Goal: Information Seeking & Learning: Find contact information

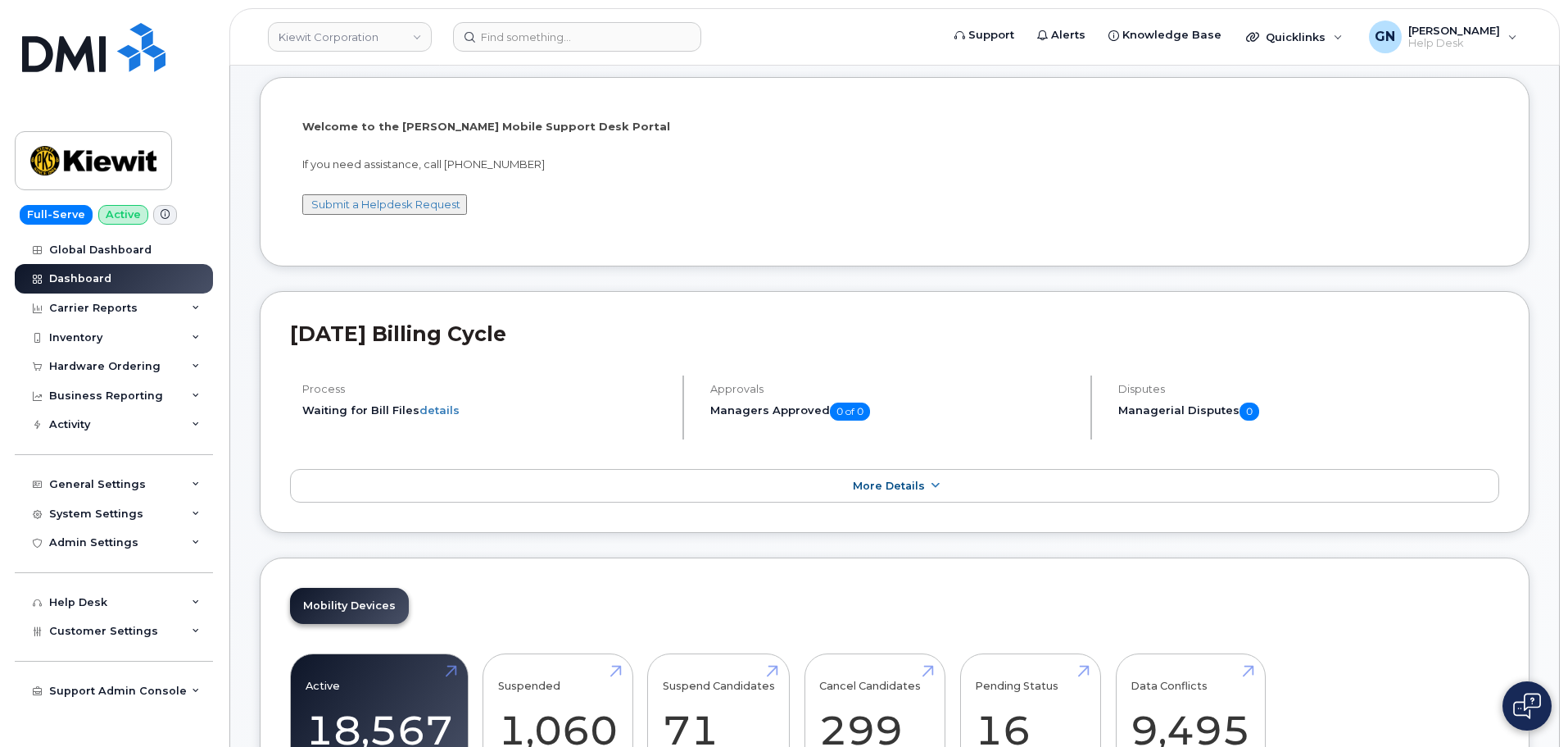
scroll to position [246, 0]
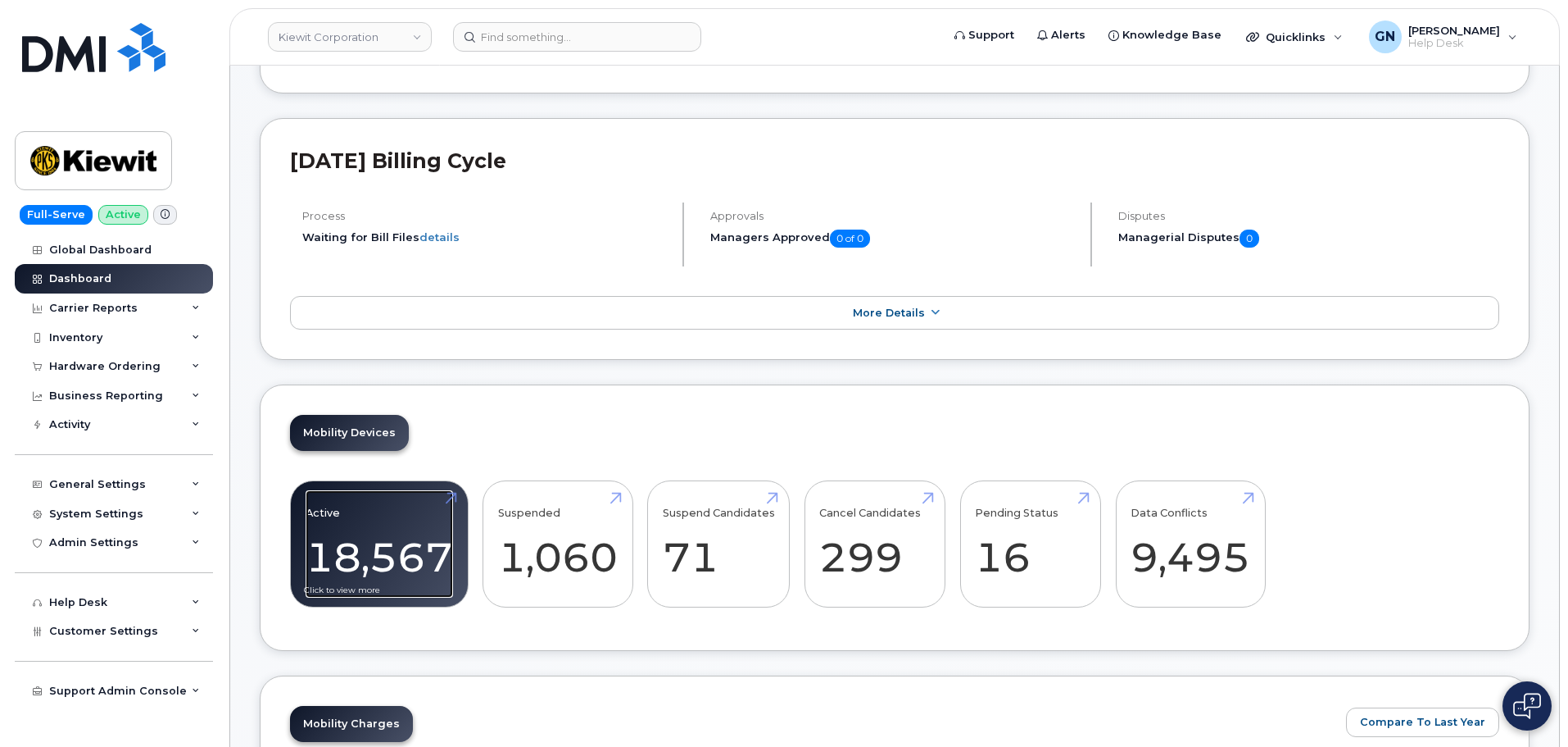
click at [404, 547] on link "Active 18,567" at bounding box center [379, 544] width 147 height 108
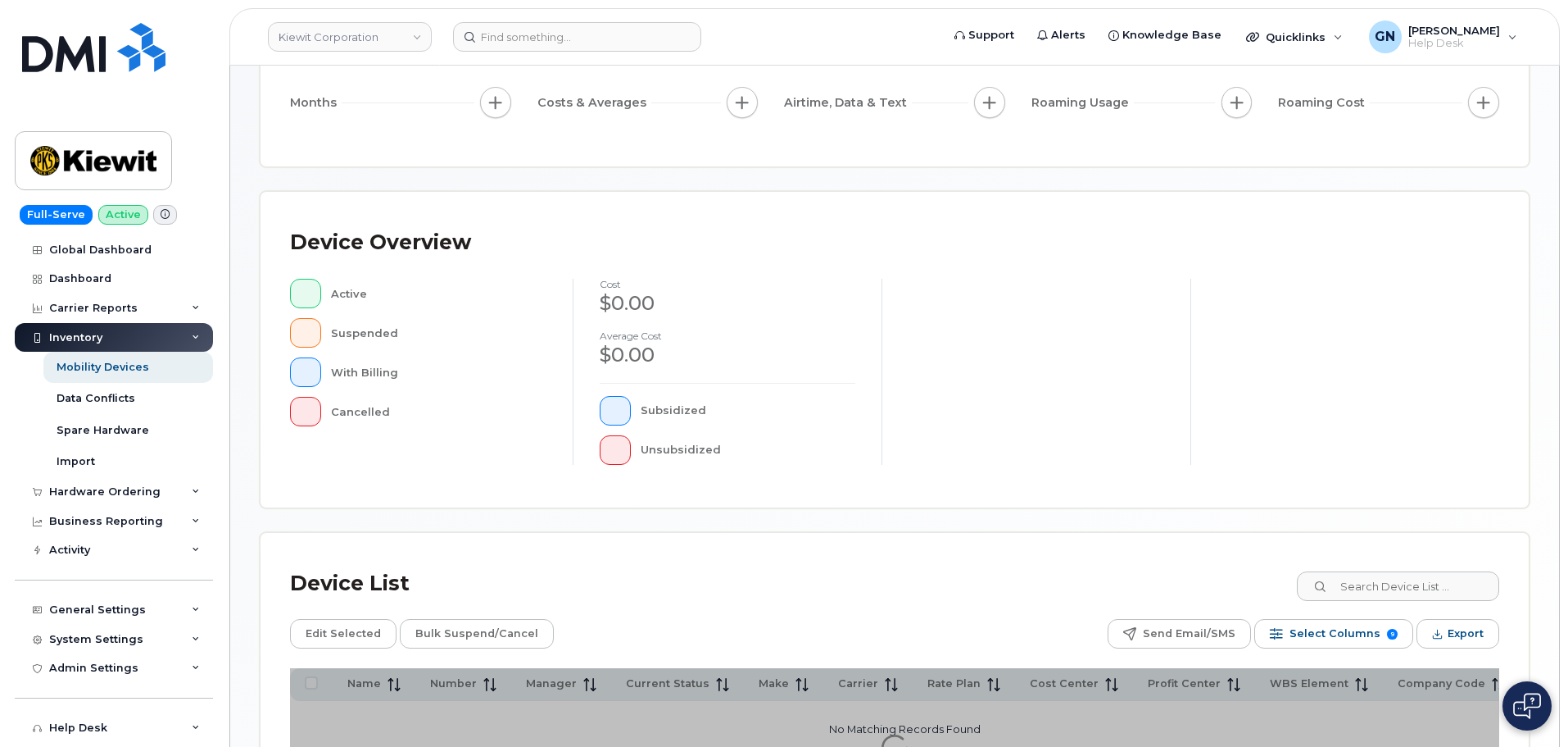
scroll to position [380, 0]
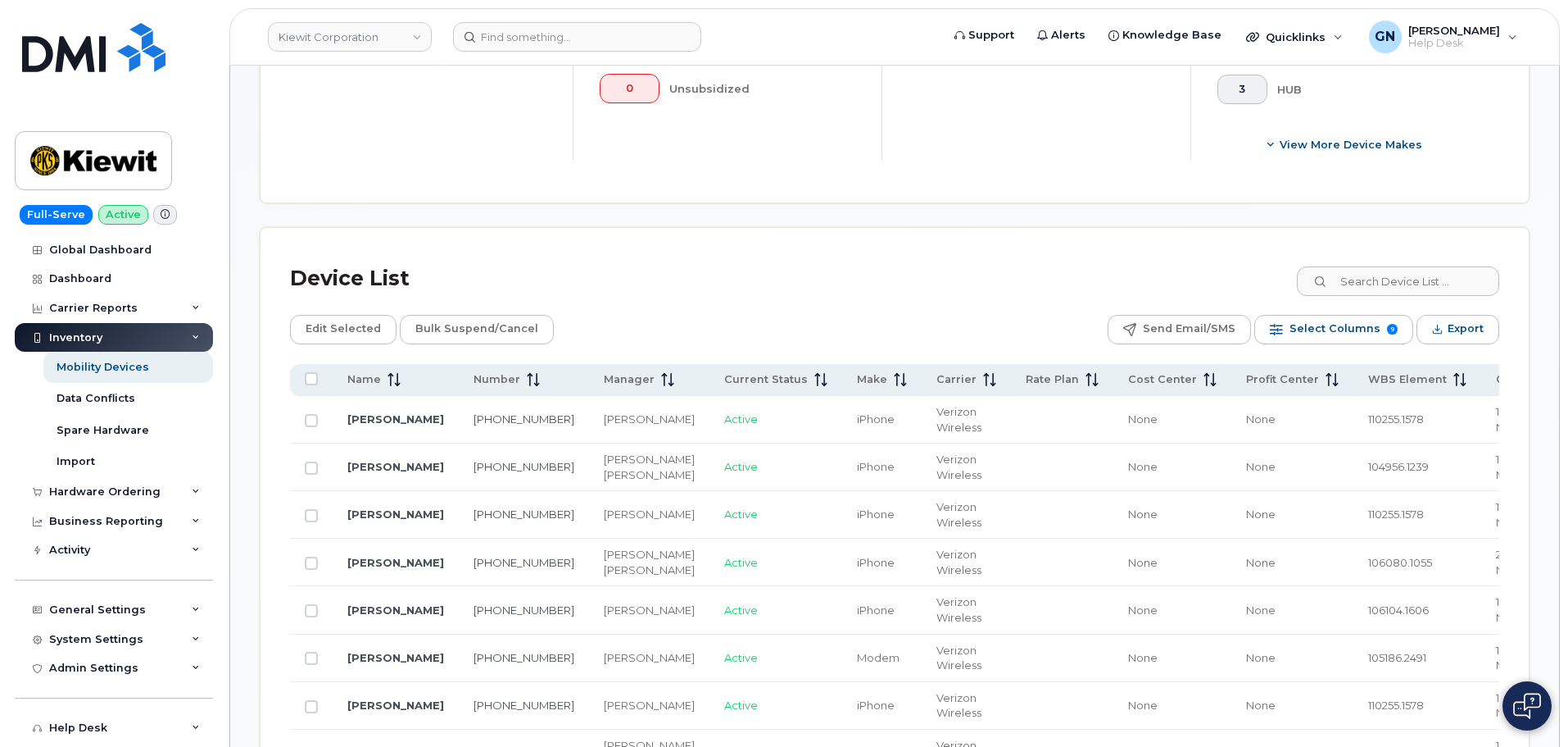
scroll to position [626, 0]
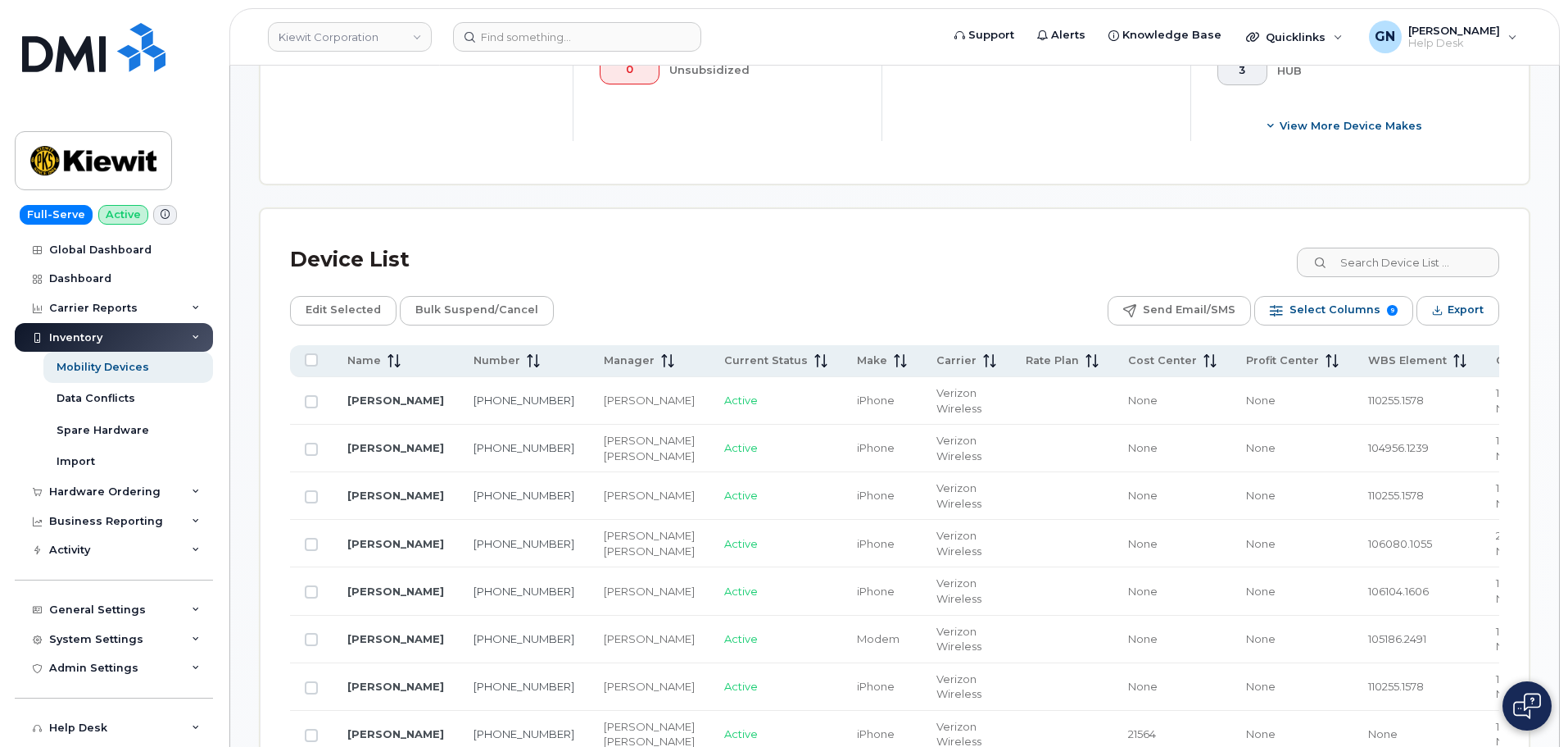
click at [442, 400] on td "SHANNON MURRAY" at bounding box center [395, 401] width 126 height 48
click at [487, 401] on link "201-206-0052" at bounding box center [524, 399] width 101 height 13
drag, startPoint x: 92, startPoint y: 160, endPoint x: 116, endPoint y: 160, distance: 24.0
click at [92, 160] on img at bounding box center [93, 160] width 126 height 48
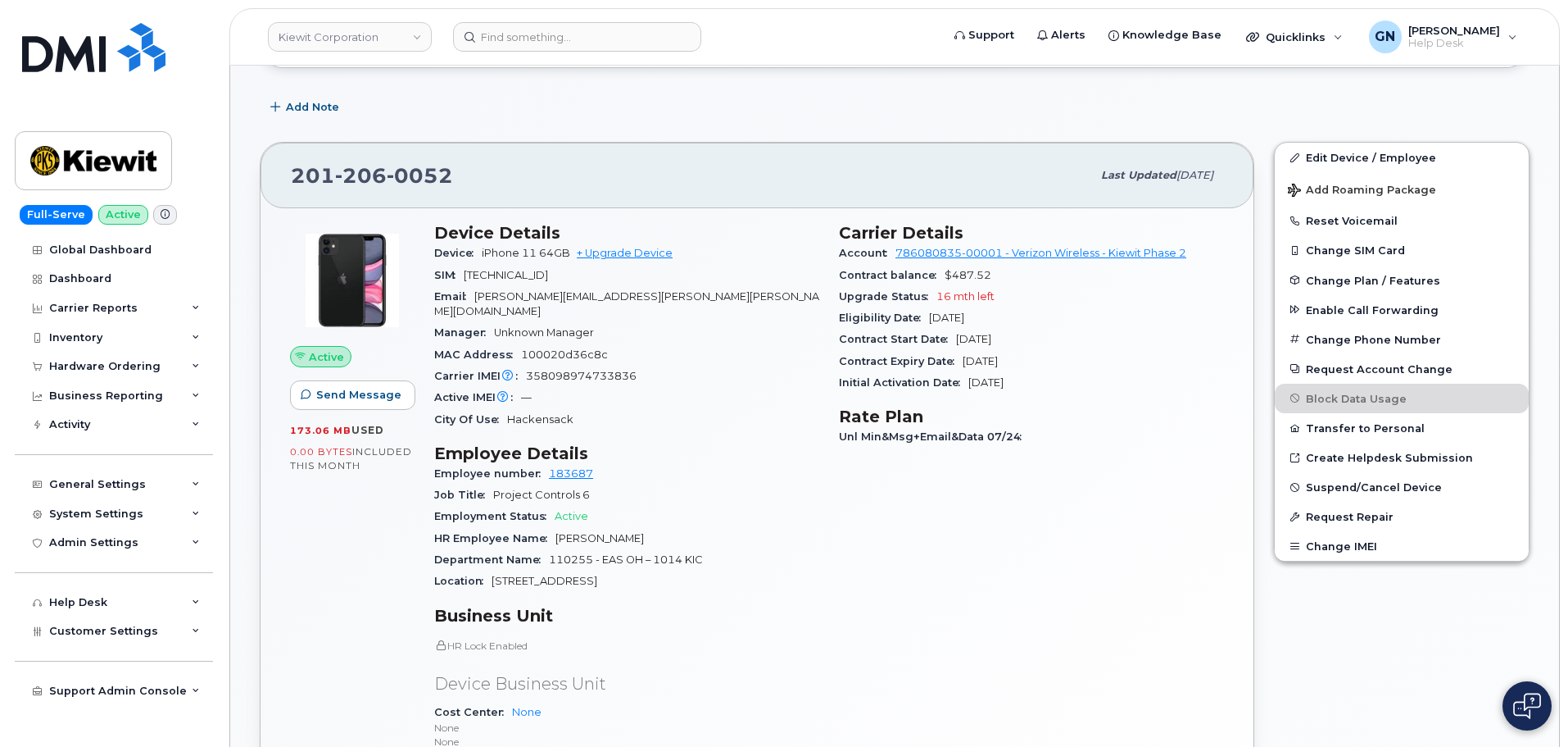
scroll to position [246, 0]
